Goal: Transaction & Acquisition: Purchase product/service

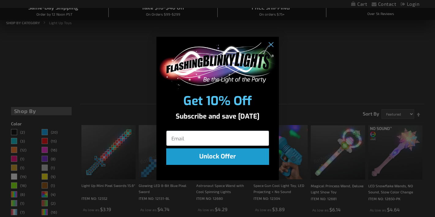
scroll to position [184, 0]
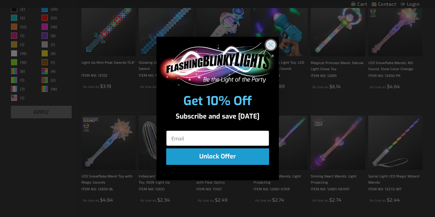
click at [271, 41] on circle "Close dialog" at bounding box center [270, 44] width 10 height 10
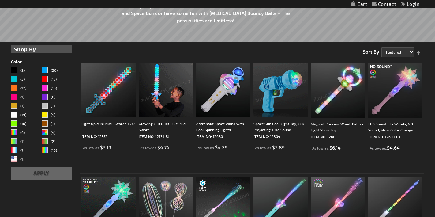
scroll to position [0, 0]
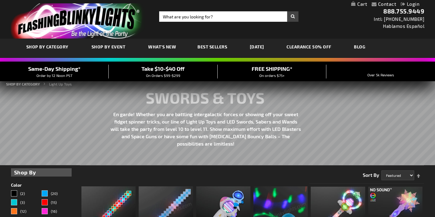
click at [317, 45] on link "CLEARANCE 50% OFF" at bounding box center [309, 46] width 54 height 20
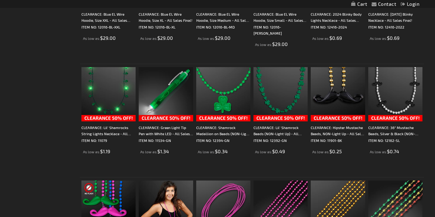
scroll to position [979, 0]
